Goal: Information Seeking & Learning: Check status

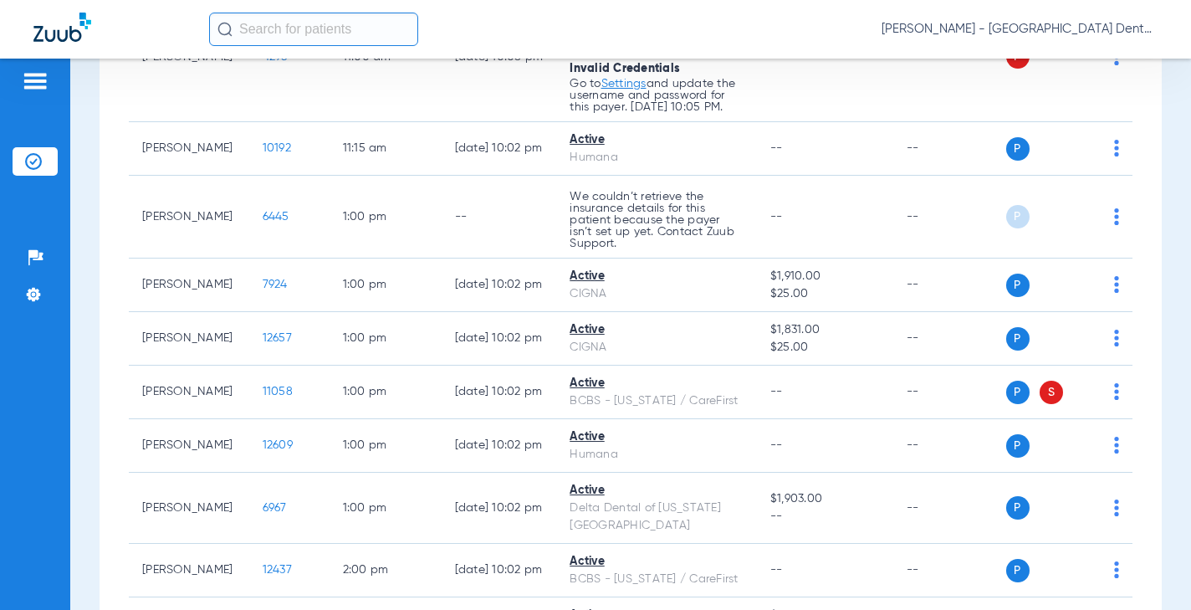
scroll to position [1840, 0]
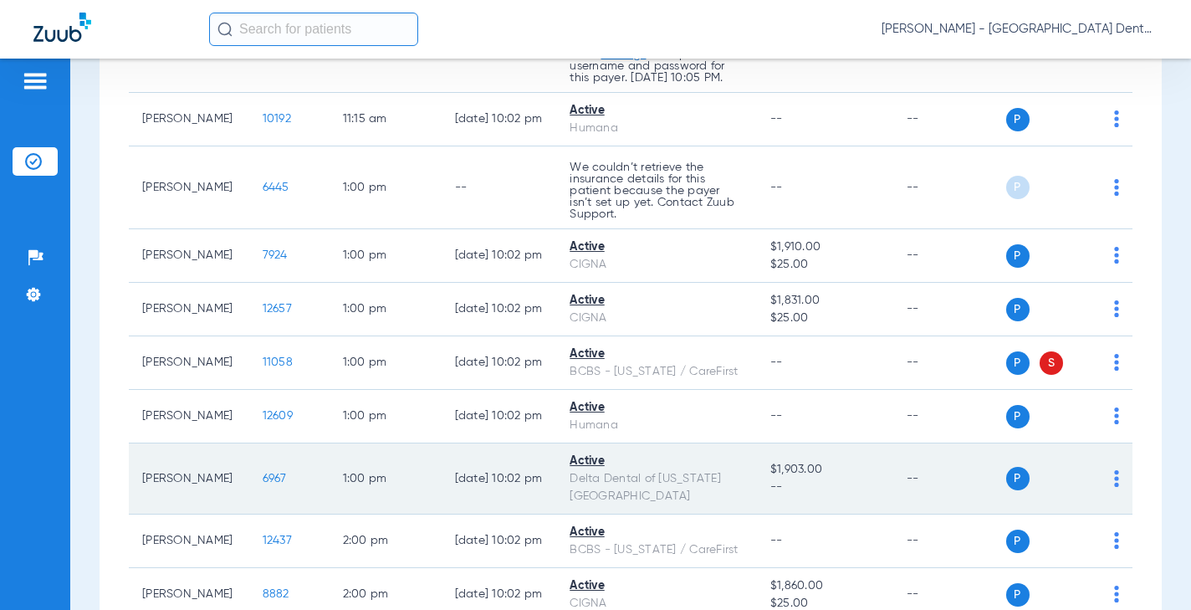
click at [263, 484] on span "6967" at bounding box center [275, 479] width 24 height 12
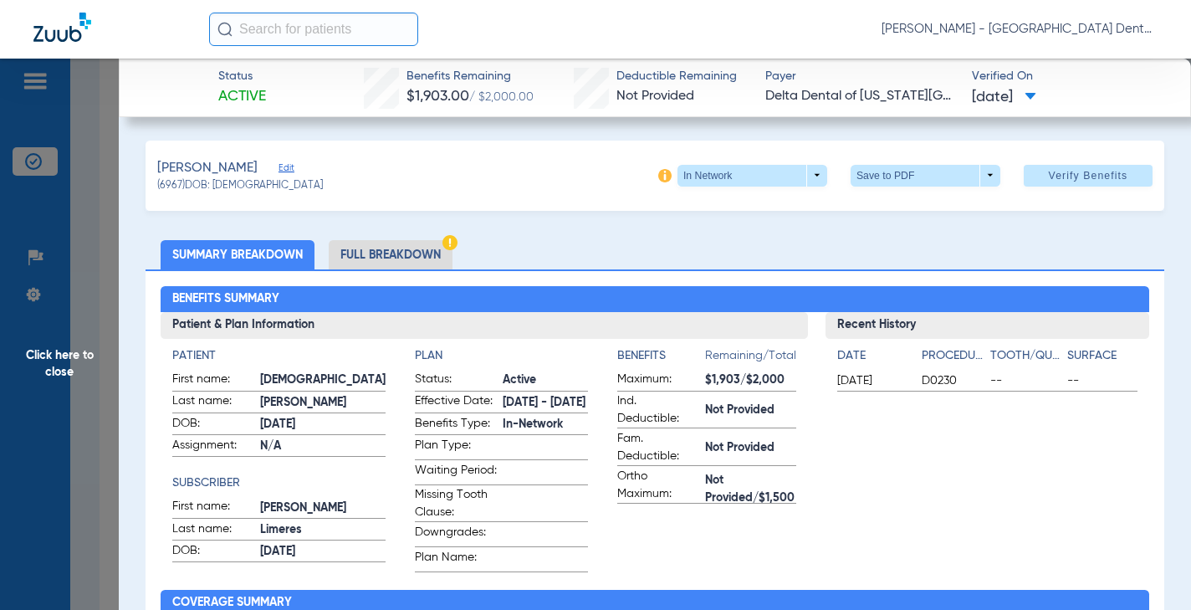
click at [398, 250] on li "Full Breakdown" at bounding box center [391, 254] width 124 height 29
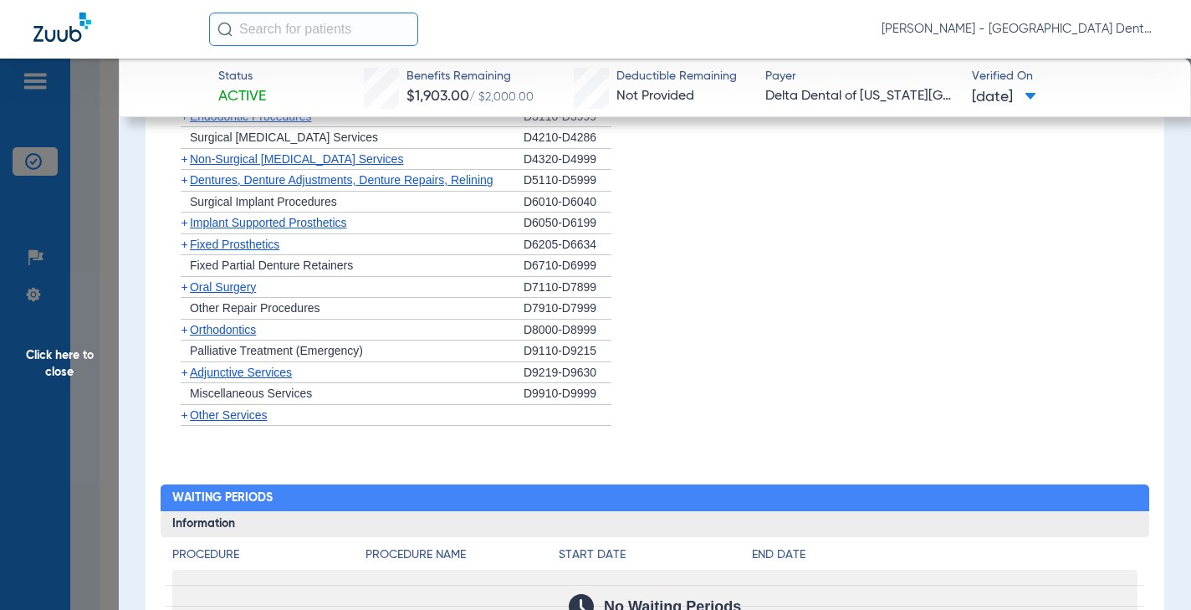
click at [238, 379] on span "Adjunctive Services" at bounding box center [241, 372] width 102 height 13
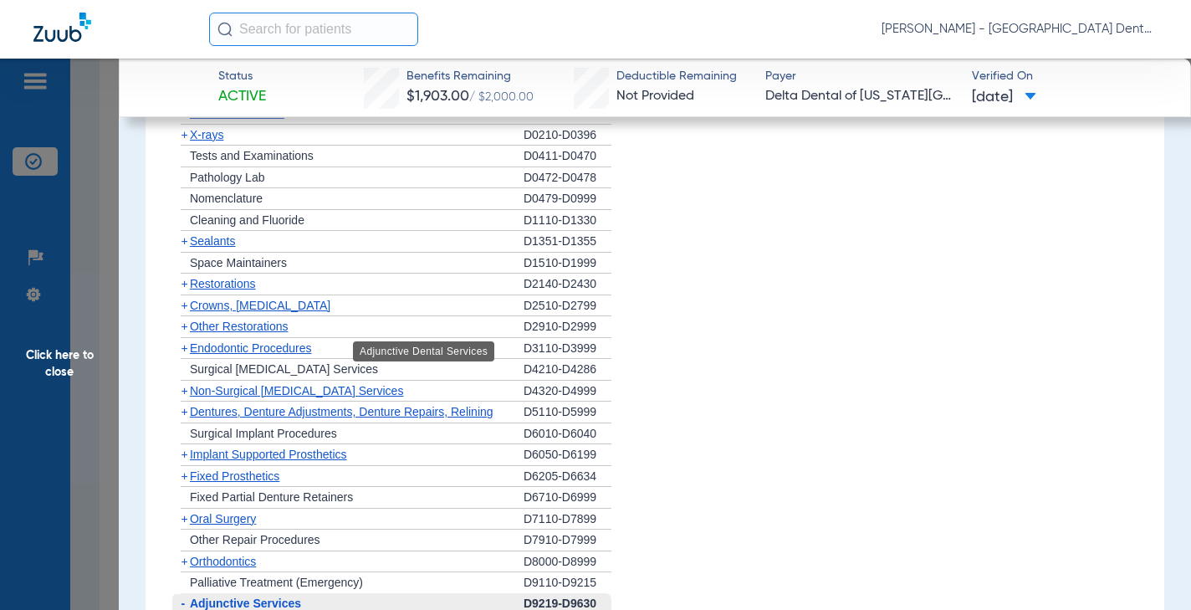
scroll to position [1448, 0]
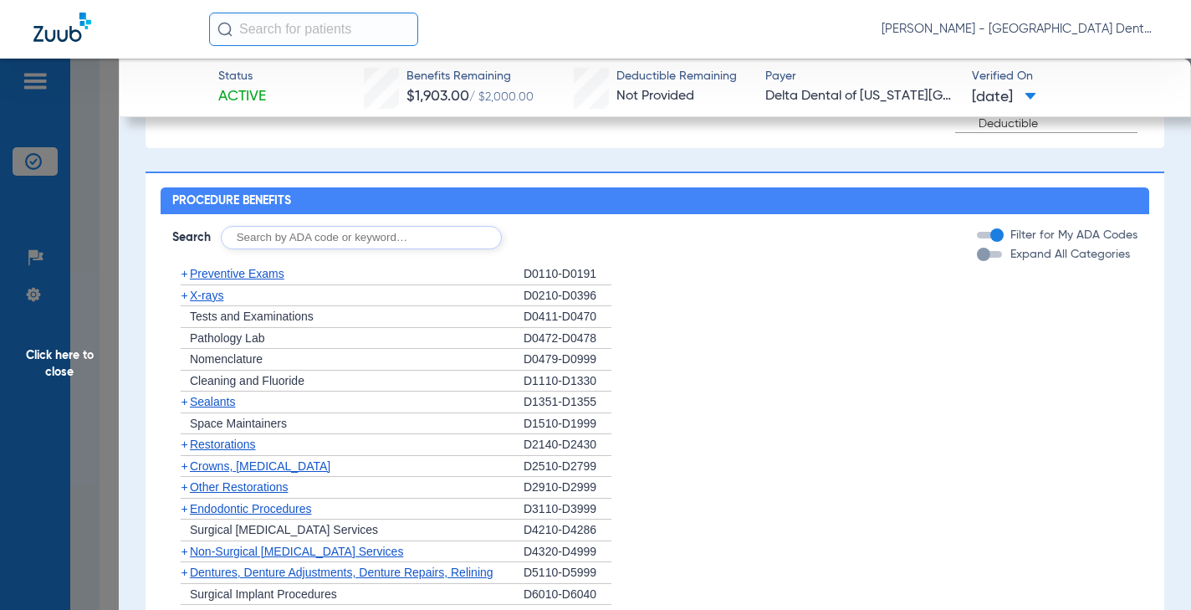
click at [279, 248] on input "text" at bounding box center [361, 237] width 281 height 23
type input "d"
type input "D9944"
click at [550, 247] on button "Search" at bounding box center [564, 237] width 66 height 23
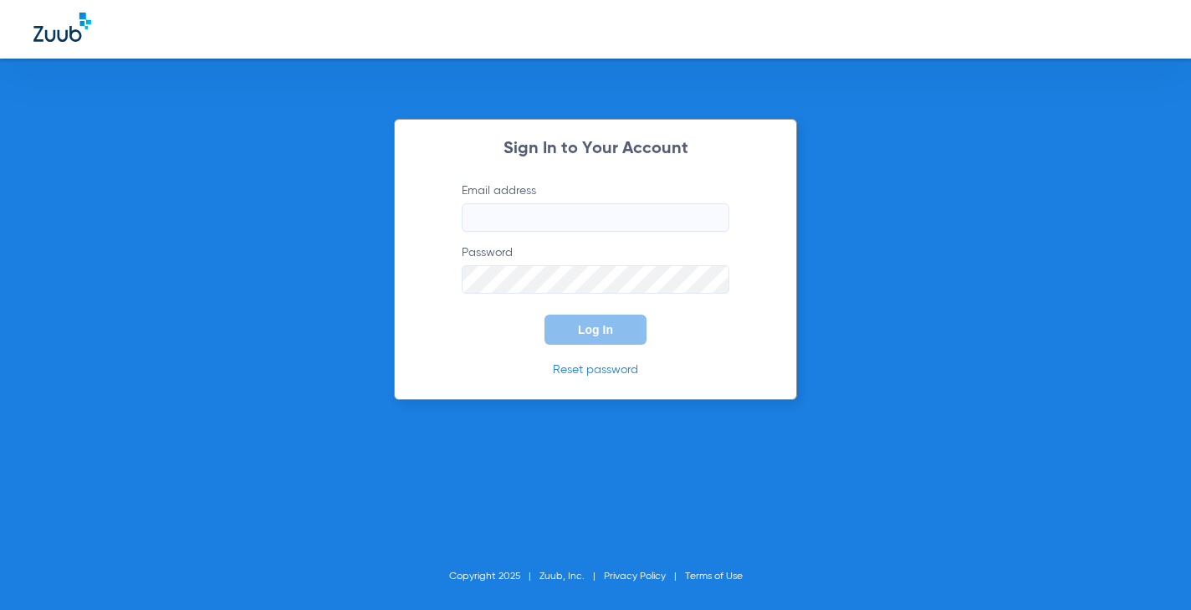
type input "[EMAIL_ADDRESS][DOMAIN_NAME]"
click at [585, 331] on span "Log In" at bounding box center [595, 329] width 35 height 13
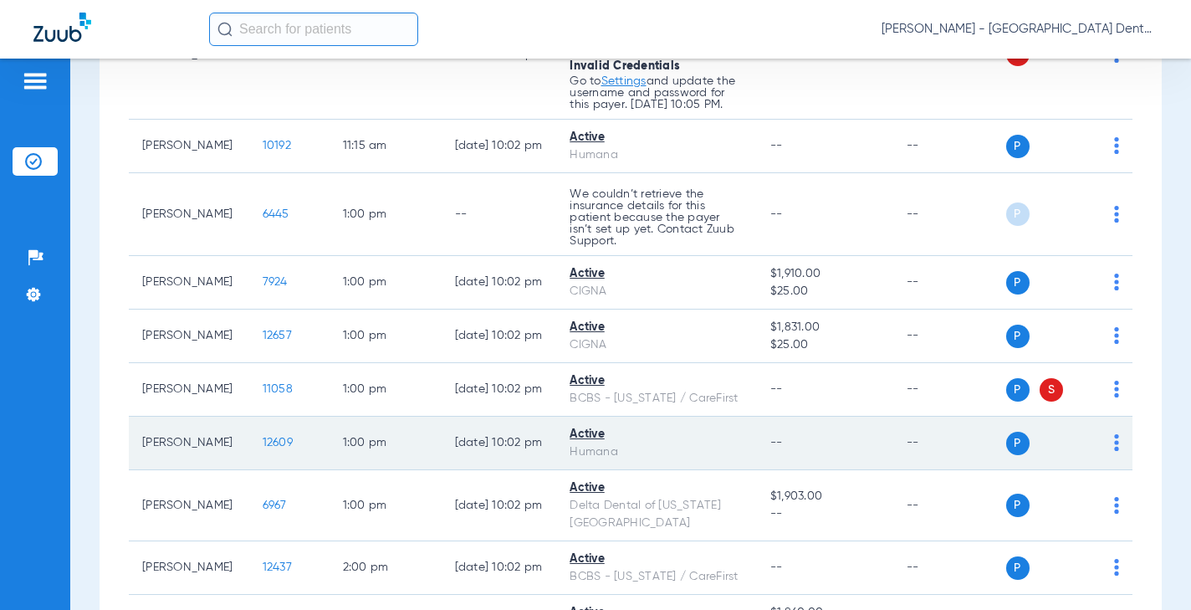
scroll to position [1924, 0]
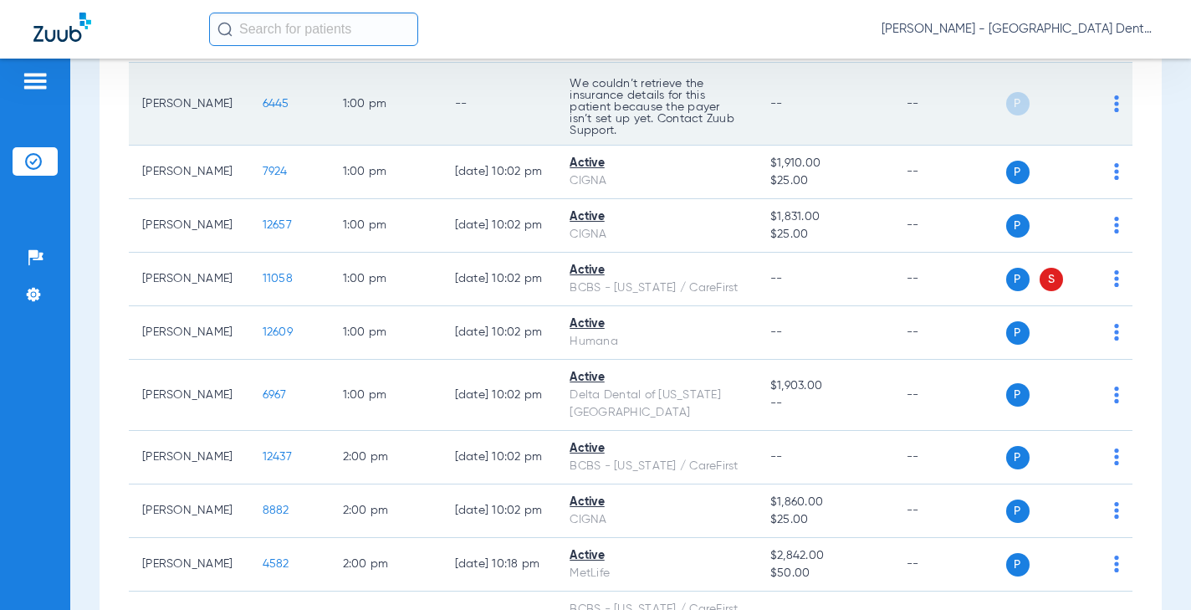
click at [263, 110] on span "6445" at bounding box center [276, 104] width 27 height 12
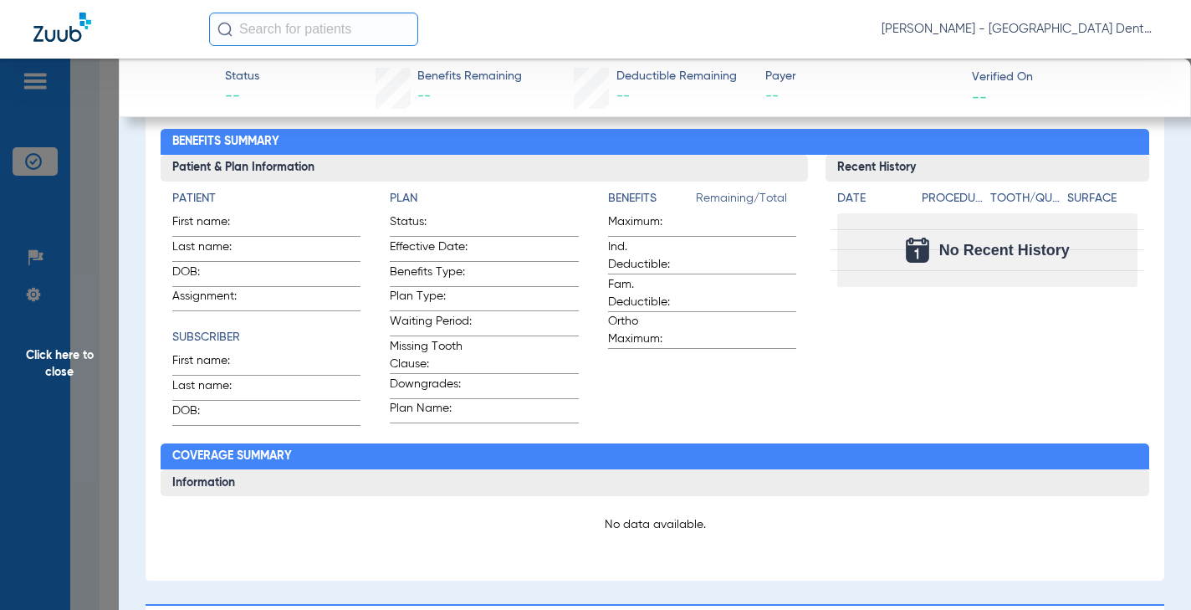
scroll to position [167, 0]
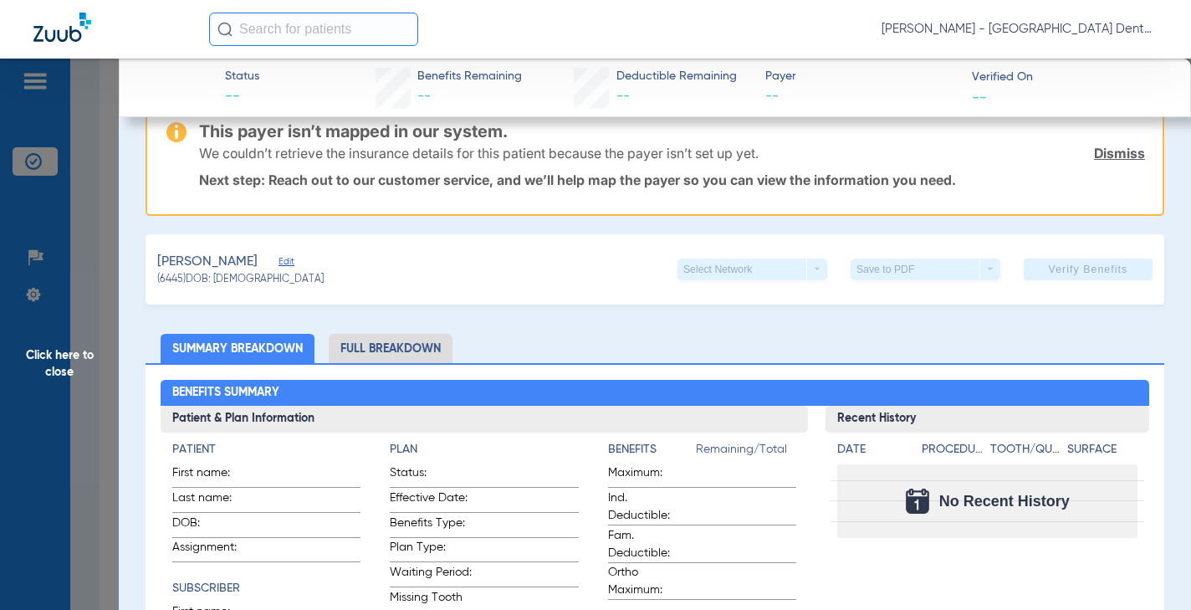
click at [381, 352] on li "Full Breakdown" at bounding box center [391, 348] width 124 height 29
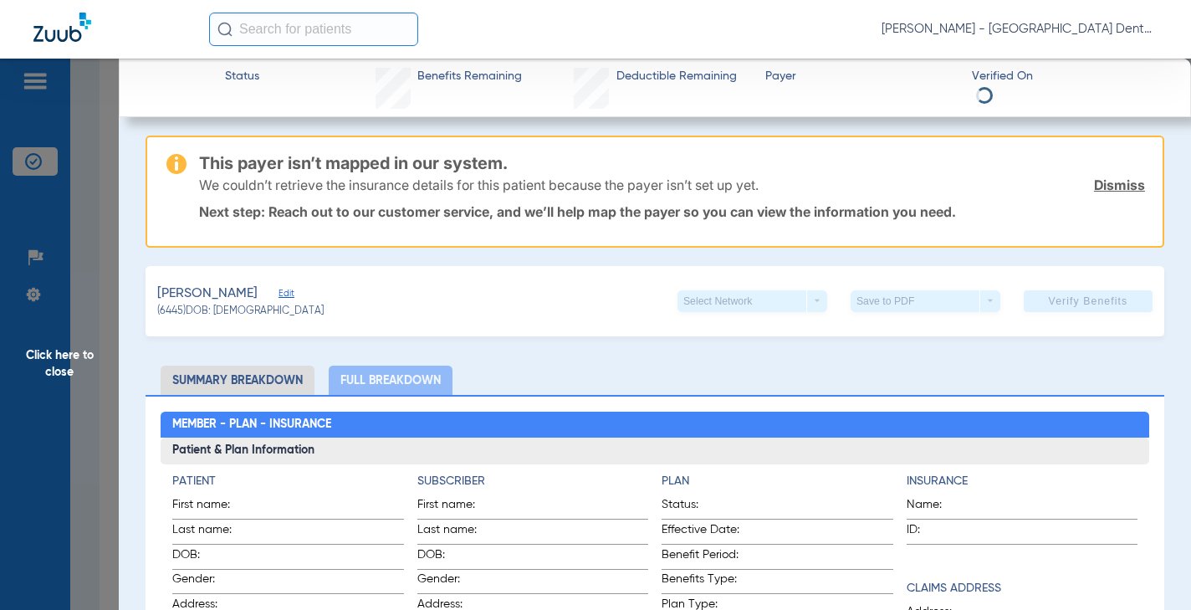
scroll to position [0, 0]
